Goal: Transaction & Acquisition: Obtain resource

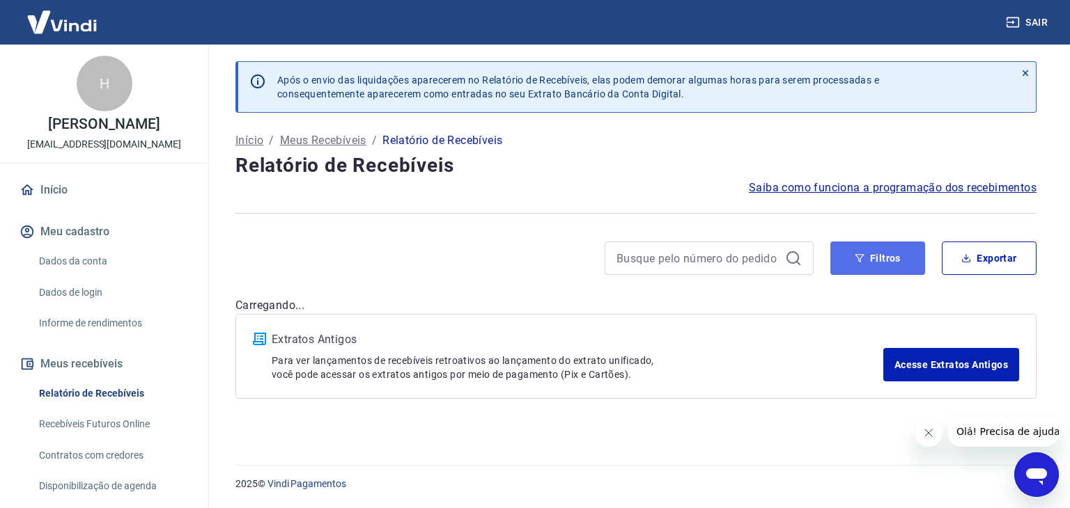
click at [891, 265] on button "Filtros" at bounding box center [877, 258] width 95 height 33
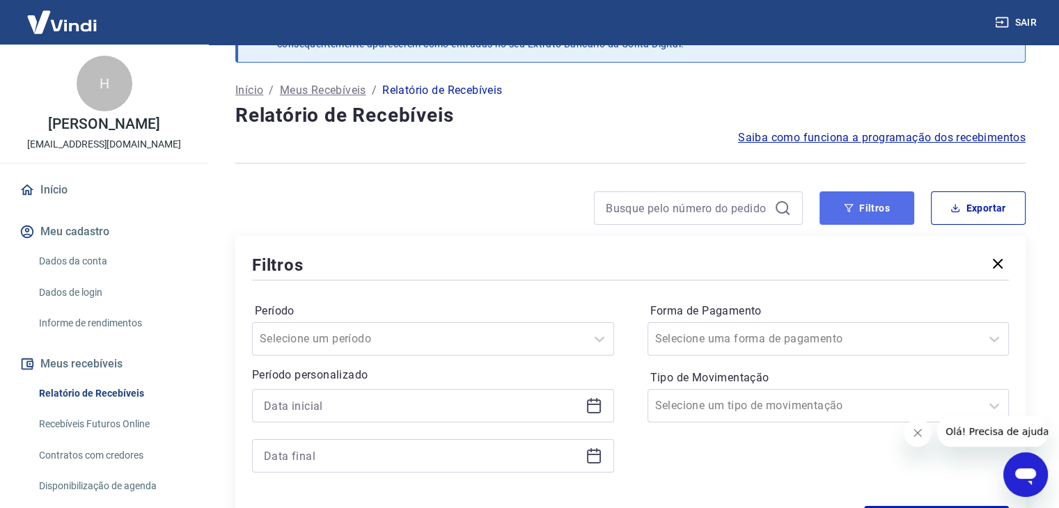
scroll to position [209, 0]
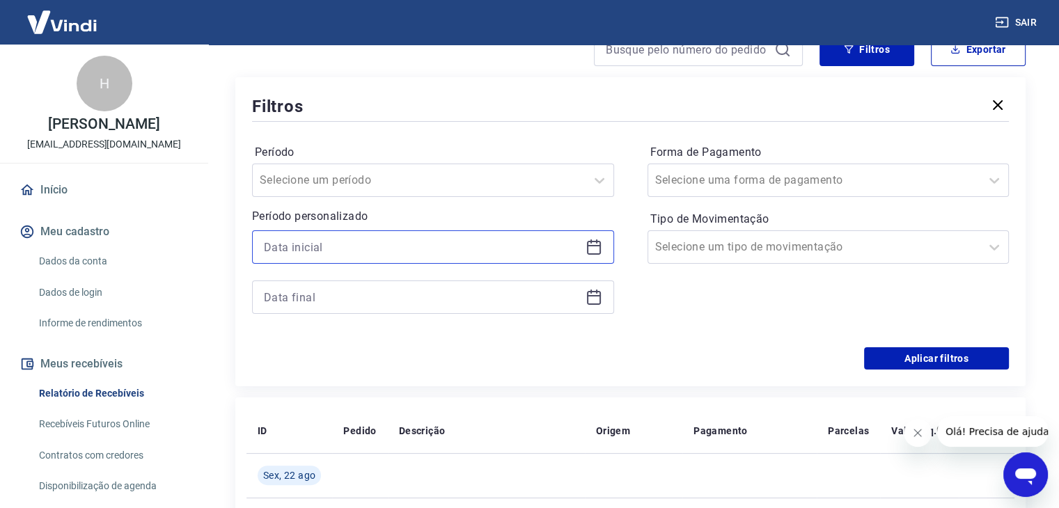
click at [412, 247] on input at bounding box center [422, 247] width 316 height 21
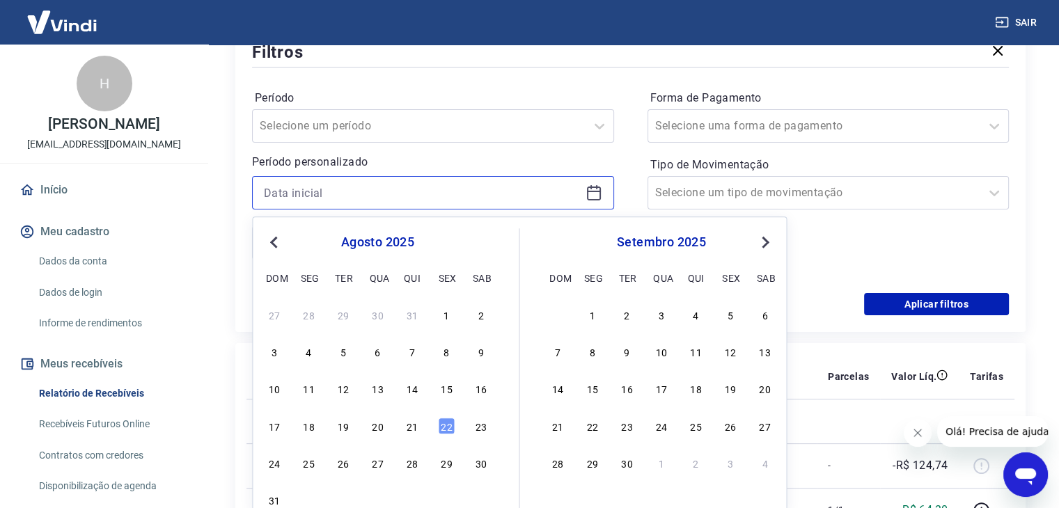
scroll to position [348, 0]
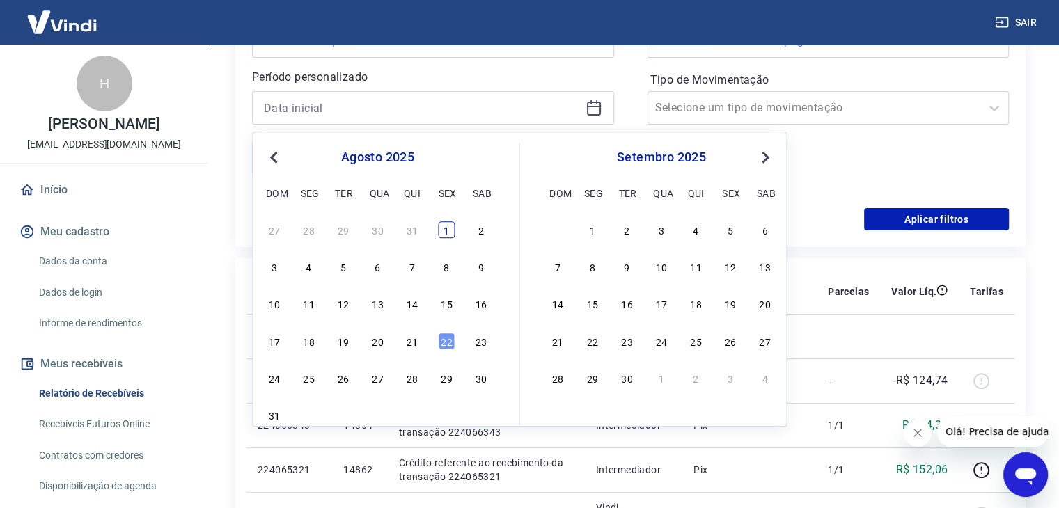
click at [446, 230] on div "1" at bounding box center [446, 229] width 17 height 17
type input "[DATE]"
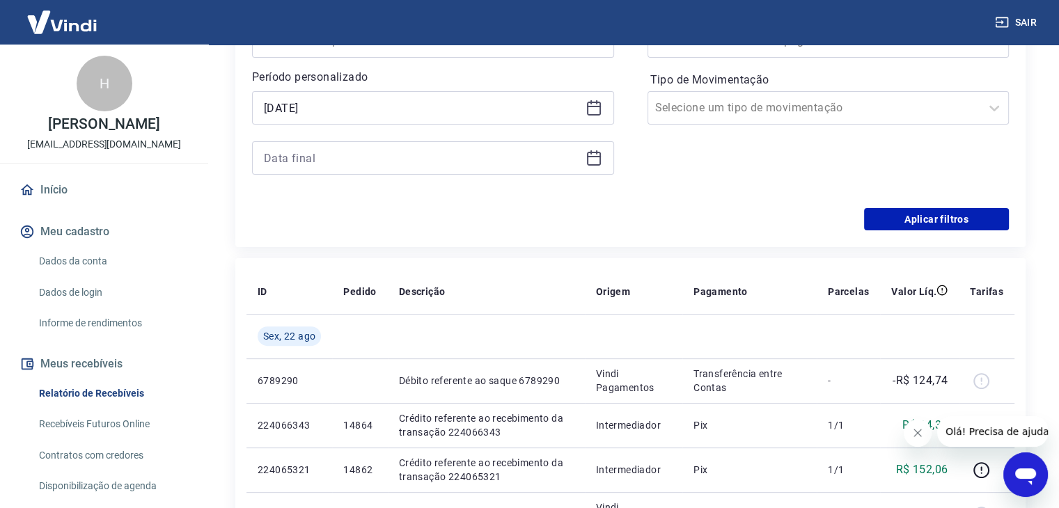
click at [405, 173] on div at bounding box center [433, 157] width 362 height 33
click at [404, 168] on input at bounding box center [422, 158] width 316 height 21
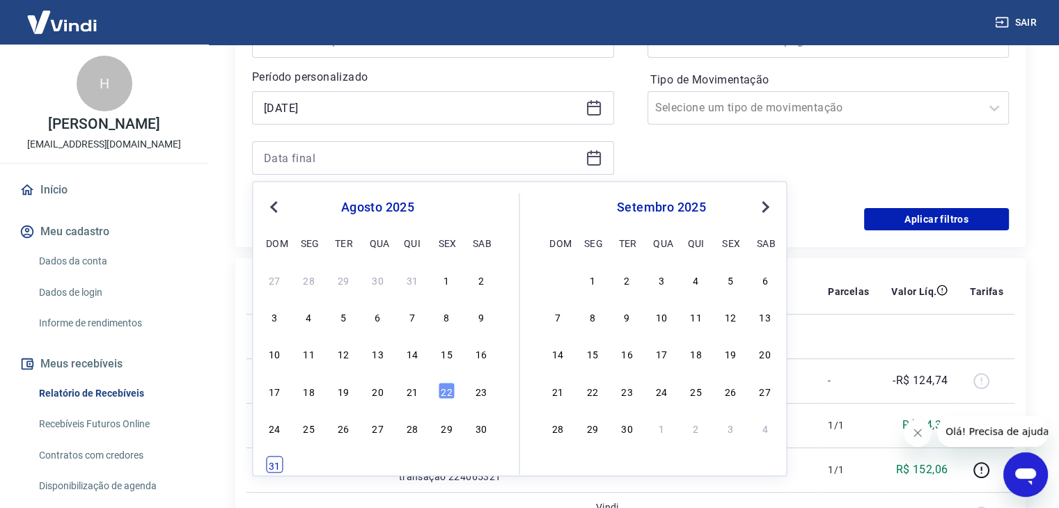
click at [274, 466] on div "31" at bounding box center [274, 465] width 17 height 17
type input "[DATE]"
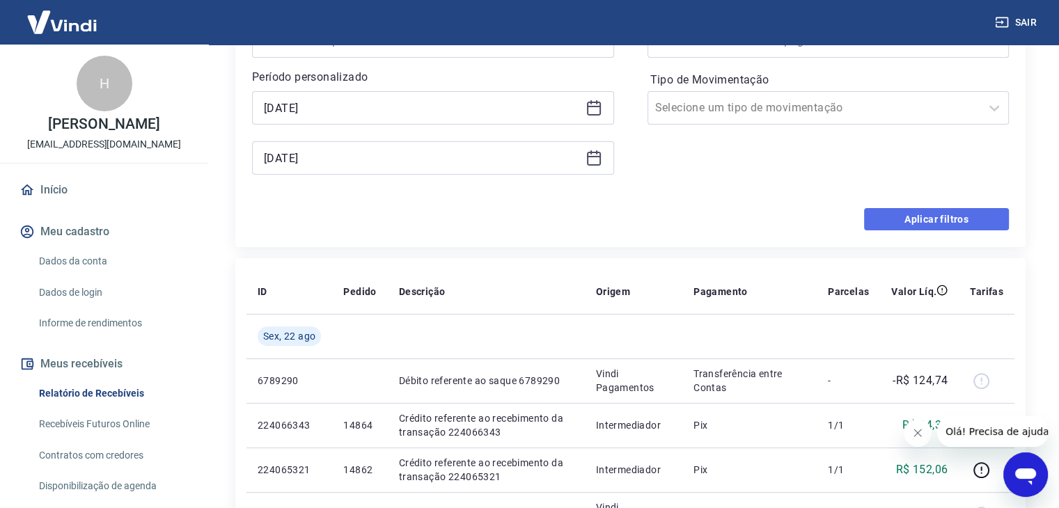
click at [892, 224] on button "Aplicar filtros" at bounding box center [936, 219] width 145 height 22
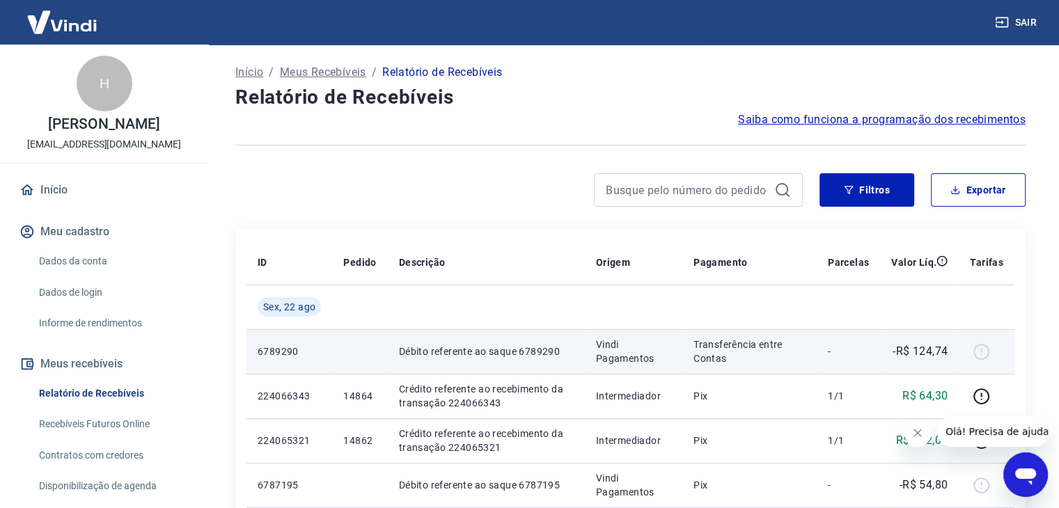
scroll to position [139, 0]
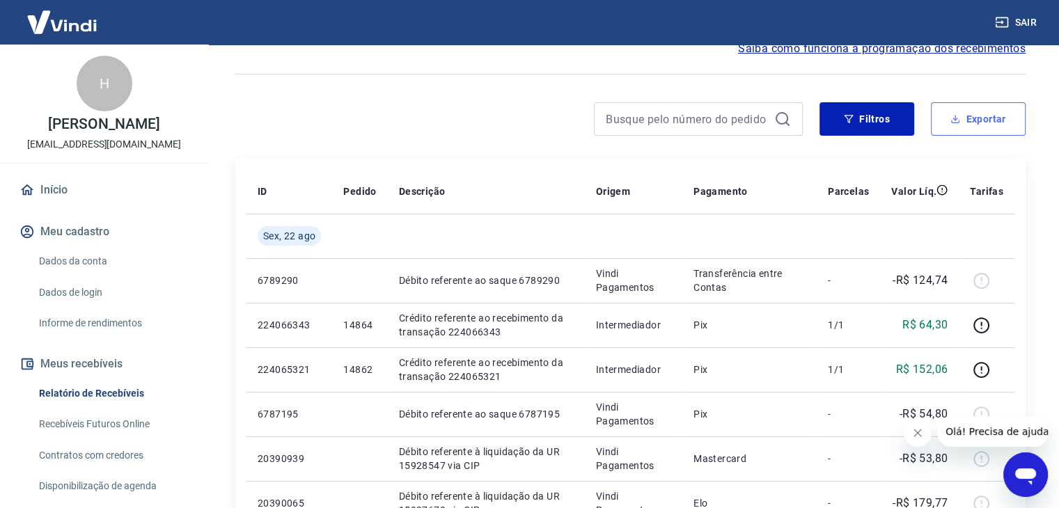
click at [972, 115] on button "Exportar" at bounding box center [978, 118] width 95 height 33
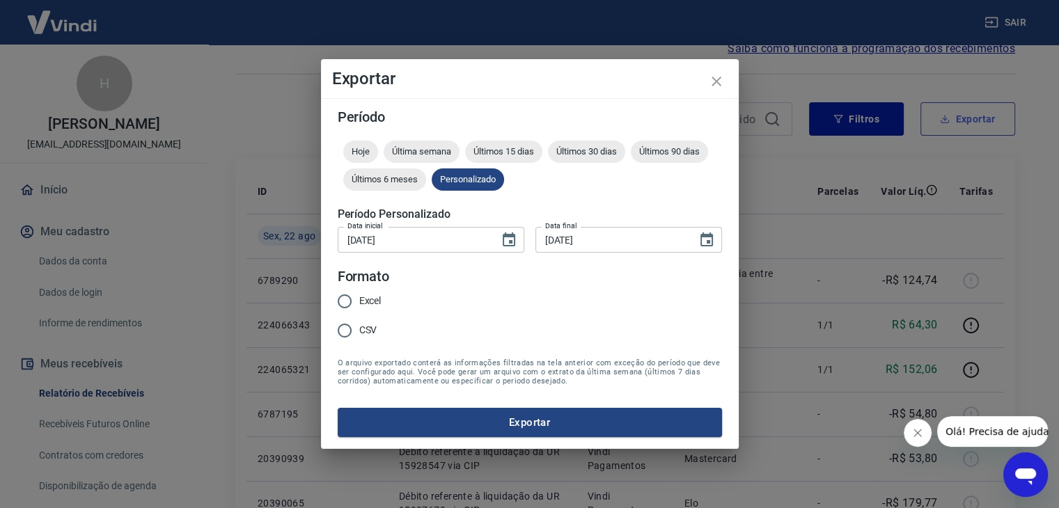
type input "[DATE]"
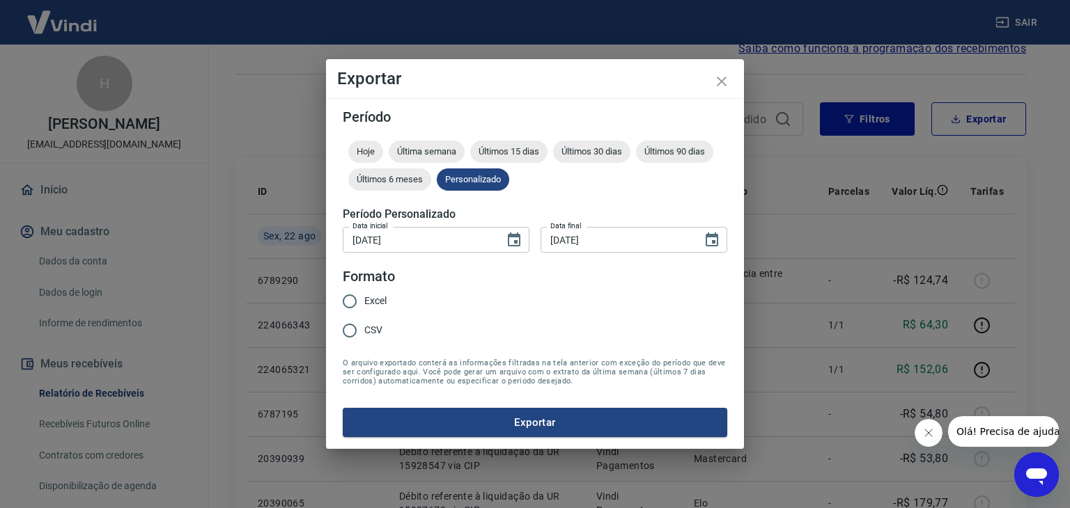
click at [381, 299] on span "Excel" at bounding box center [375, 301] width 22 height 15
click at [364, 299] on input "Excel" at bounding box center [349, 301] width 29 height 29
radio input "true"
click at [423, 420] on button "Exportar" at bounding box center [535, 422] width 384 height 29
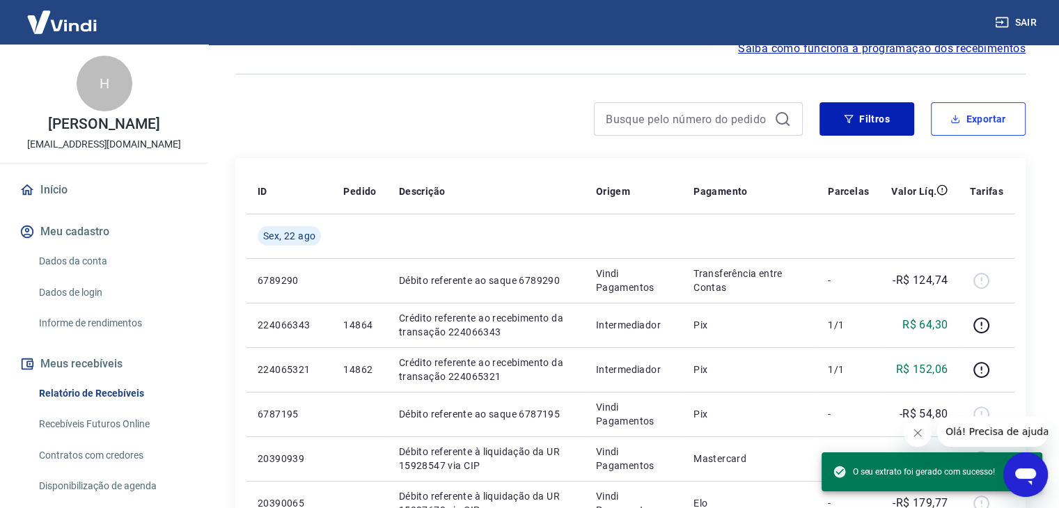
scroll to position [233, 0]
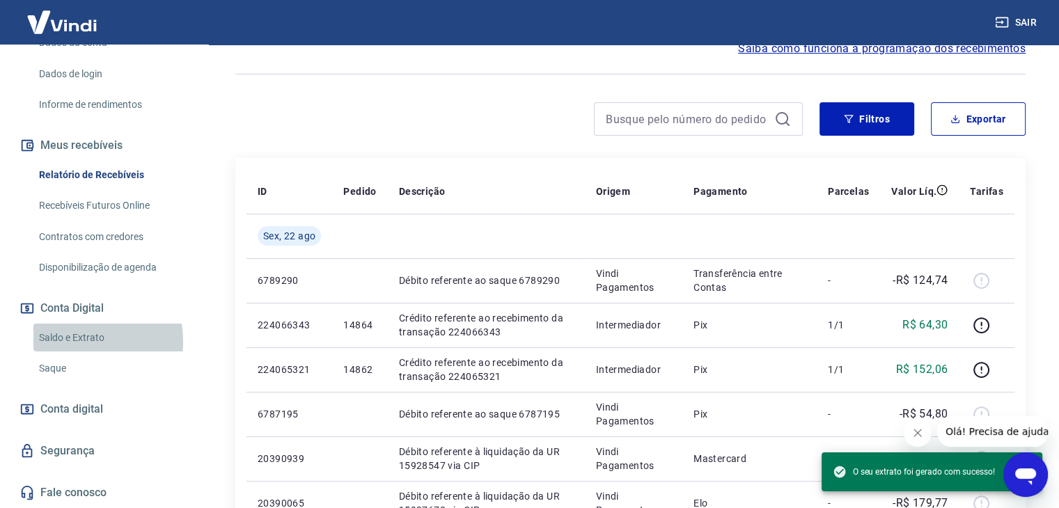
click at [75, 342] on link "Saldo e Extrato" at bounding box center [112, 338] width 158 height 29
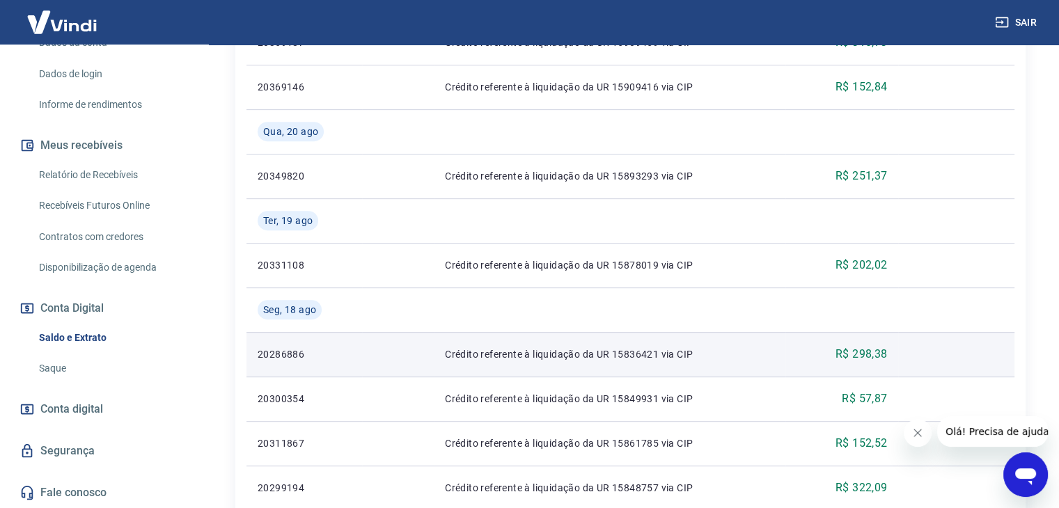
scroll to position [613, 0]
